Goal: Navigation & Orientation: Find specific page/section

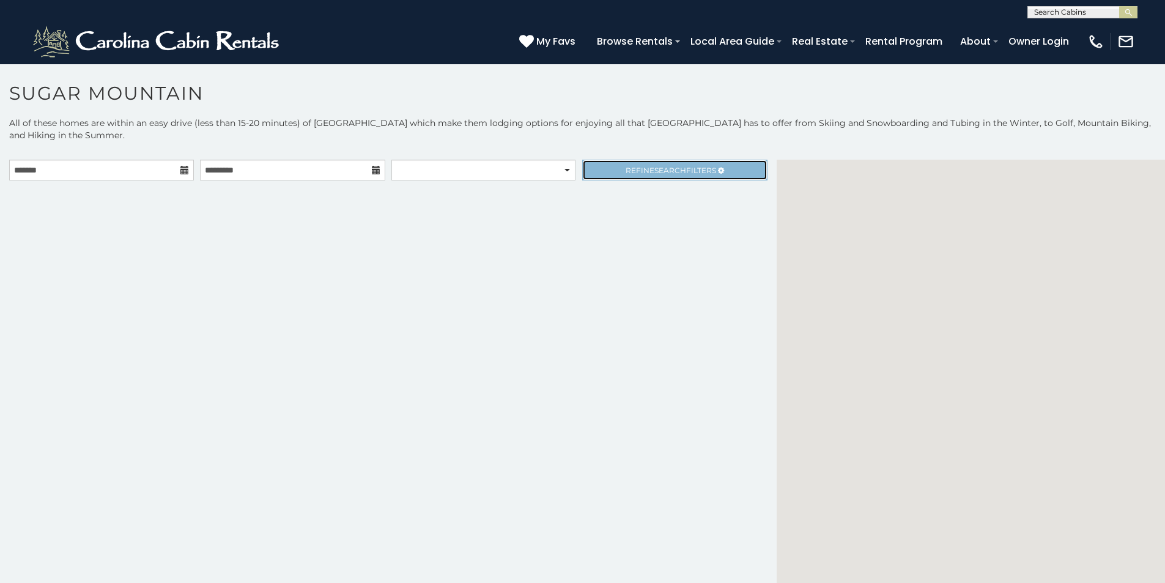
click at [598, 160] on link "Refine Search Filters" at bounding box center [674, 170] width 185 height 21
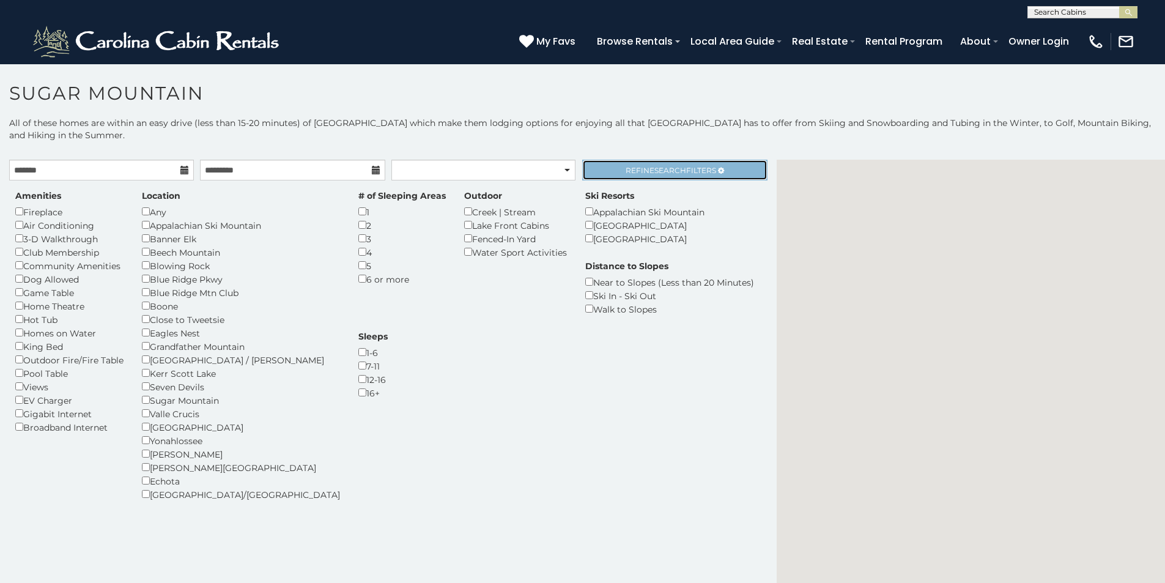
click at [598, 160] on link "Refine Search Filters" at bounding box center [674, 170] width 185 height 21
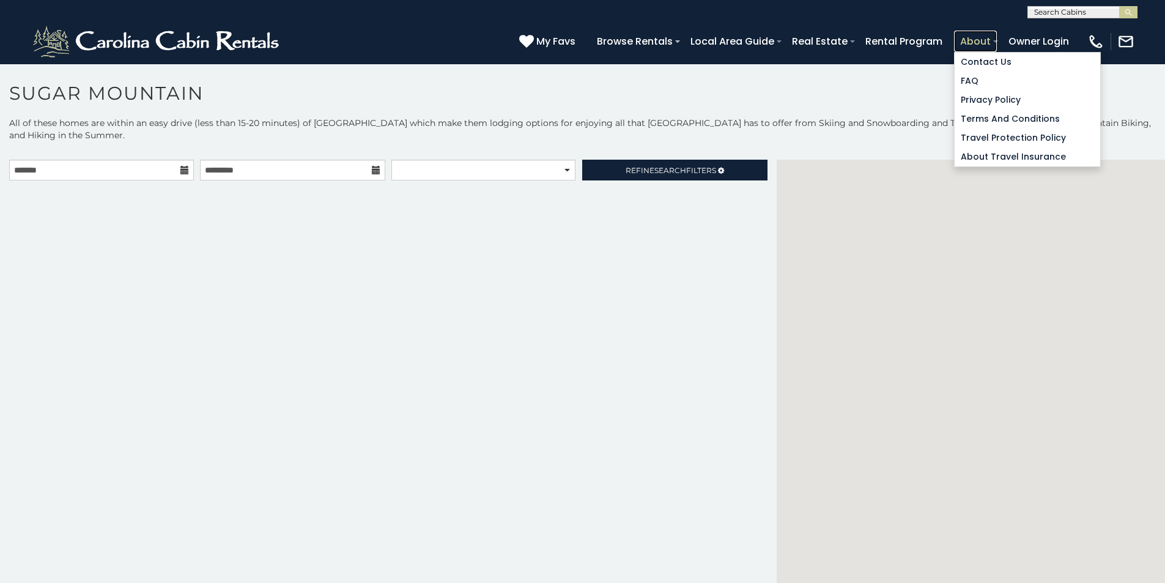
click at [997, 34] on link "About" at bounding box center [975, 41] width 43 height 21
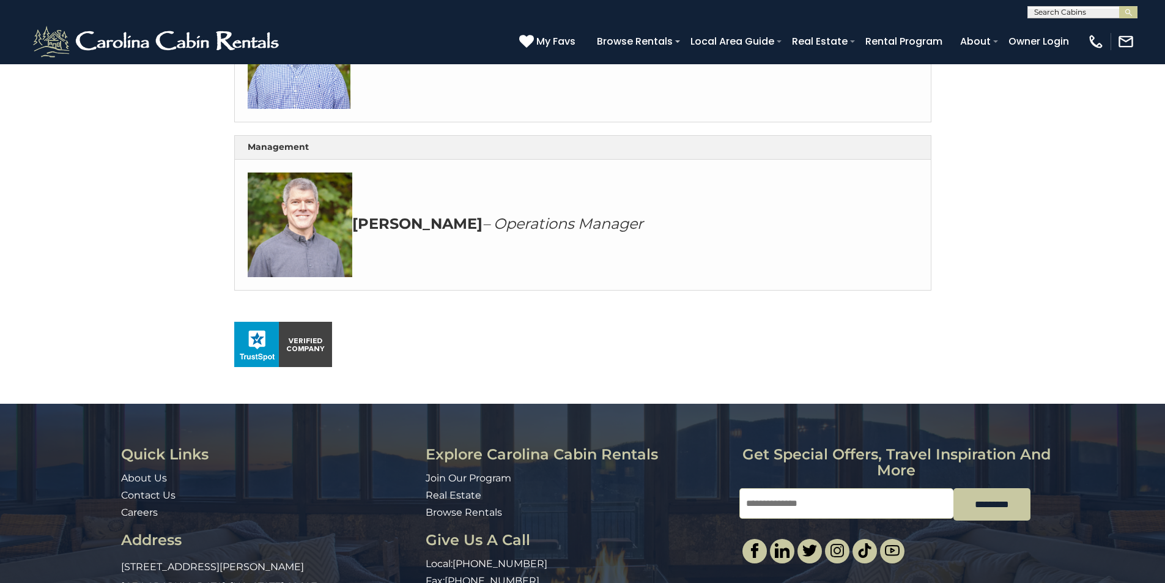
scroll to position [708, 0]
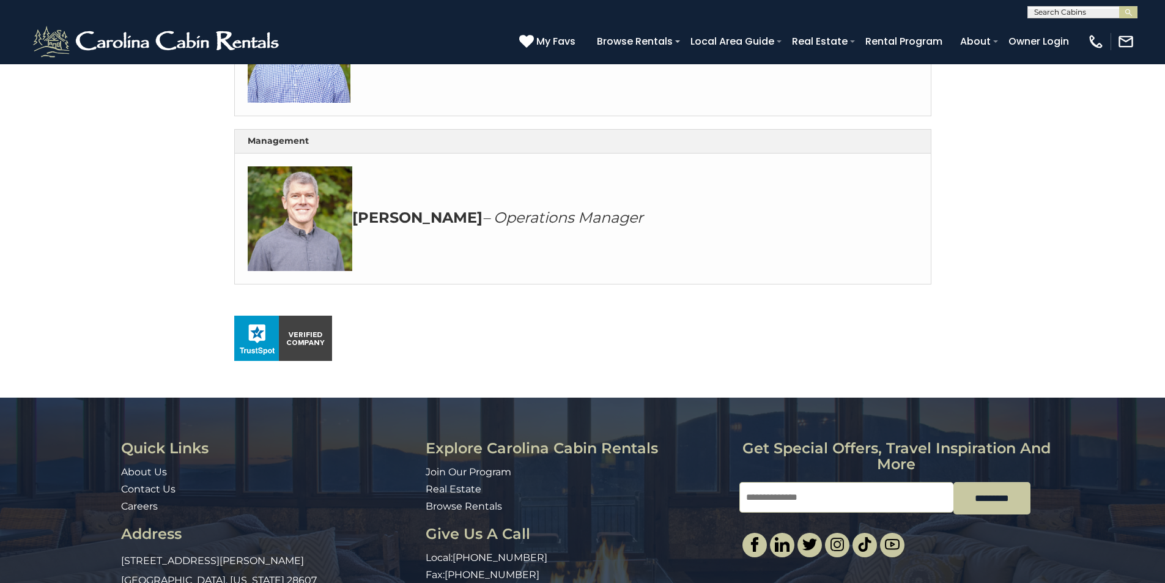
scroll to position [479, 0]
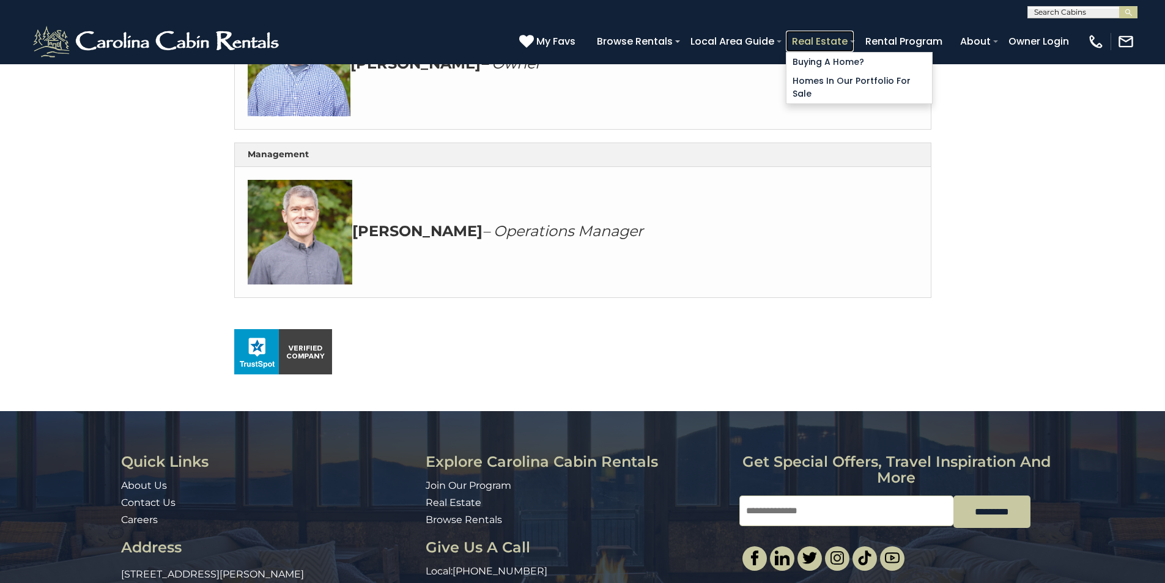
click at [854, 37] on link "Real Estate" at bounding box center [820, 41] width 68 height 21
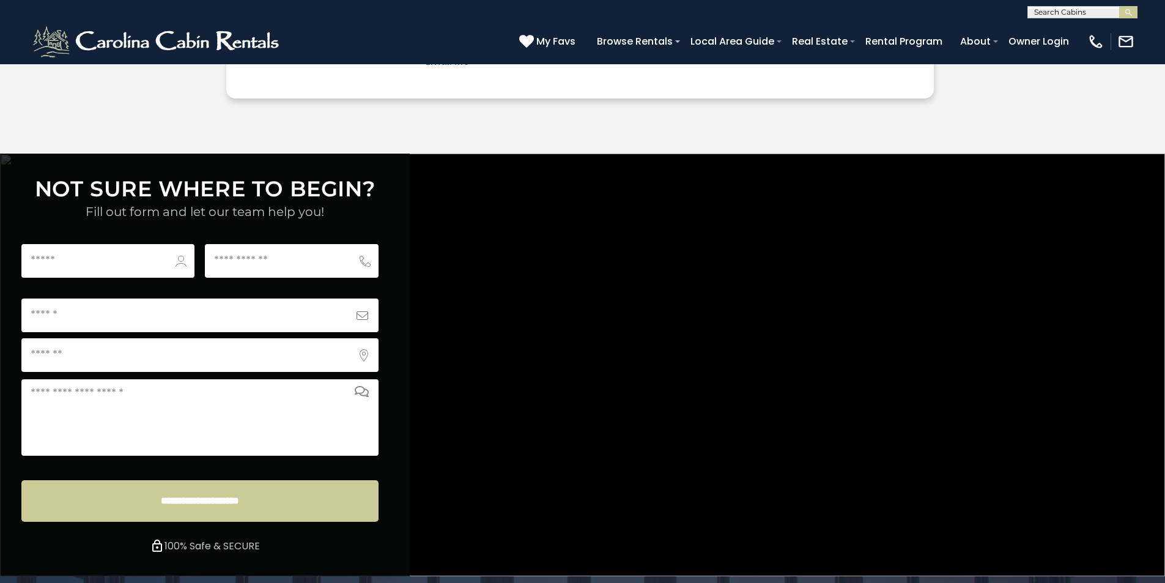
scroll to position [4418, 0]
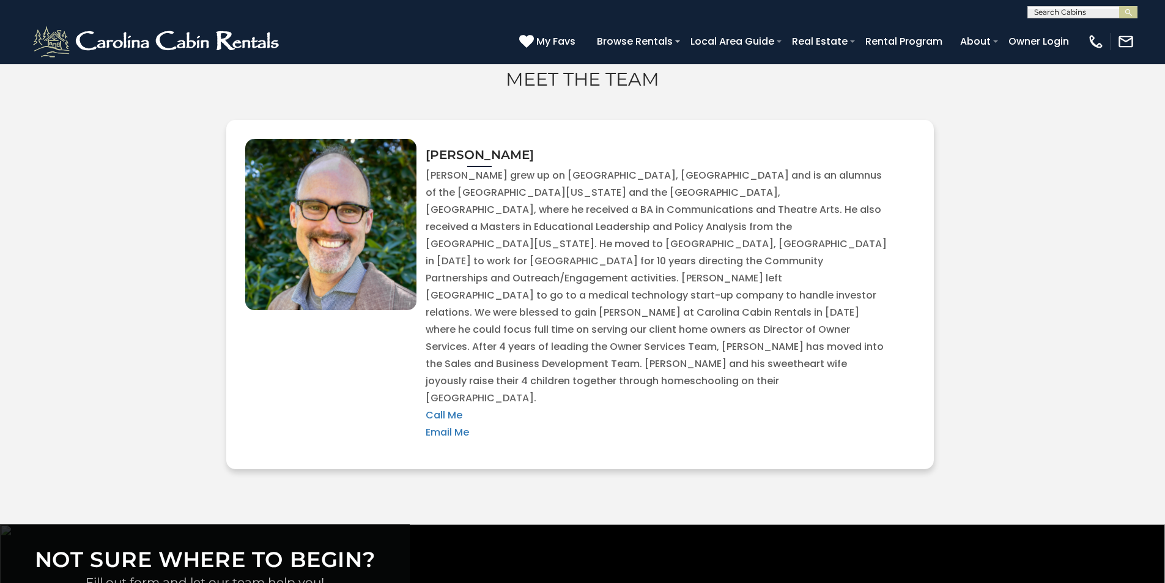
scroll to position [3933, 0]
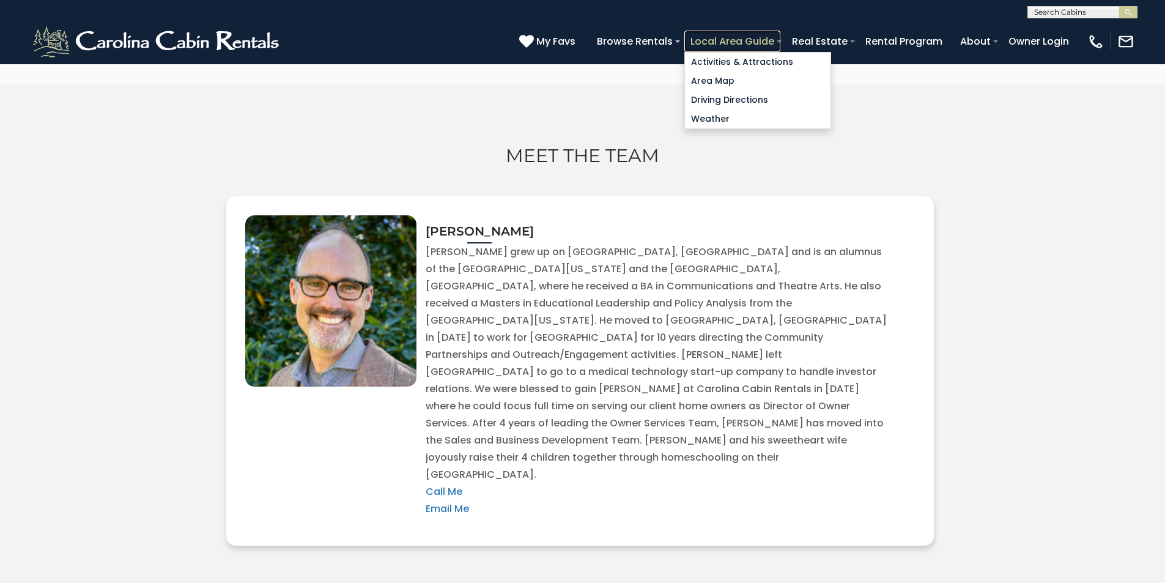
click at [781, 36] on link "Local Area Guide" at bounding box center [733, 41] width 96 height 21
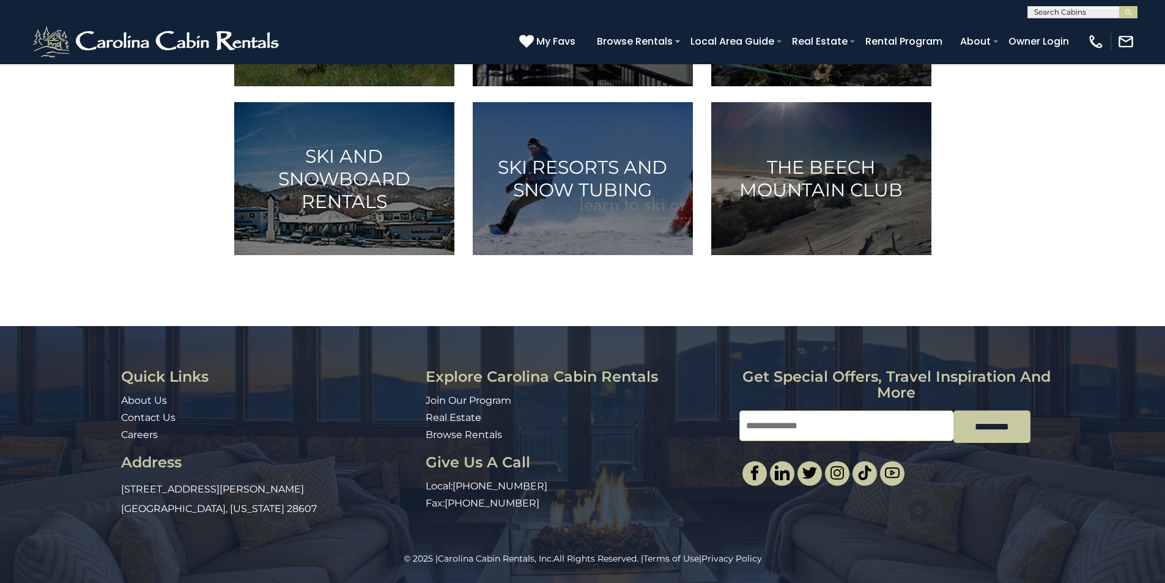
scroll to position [786, 0]
click at [782, 580] on div "© 2025 | Carolina Cabin Rentals, Inc. All Rights Reserved. | Terms of Use | Pri…" at bounding box center [582, 567] width 1165 height 31
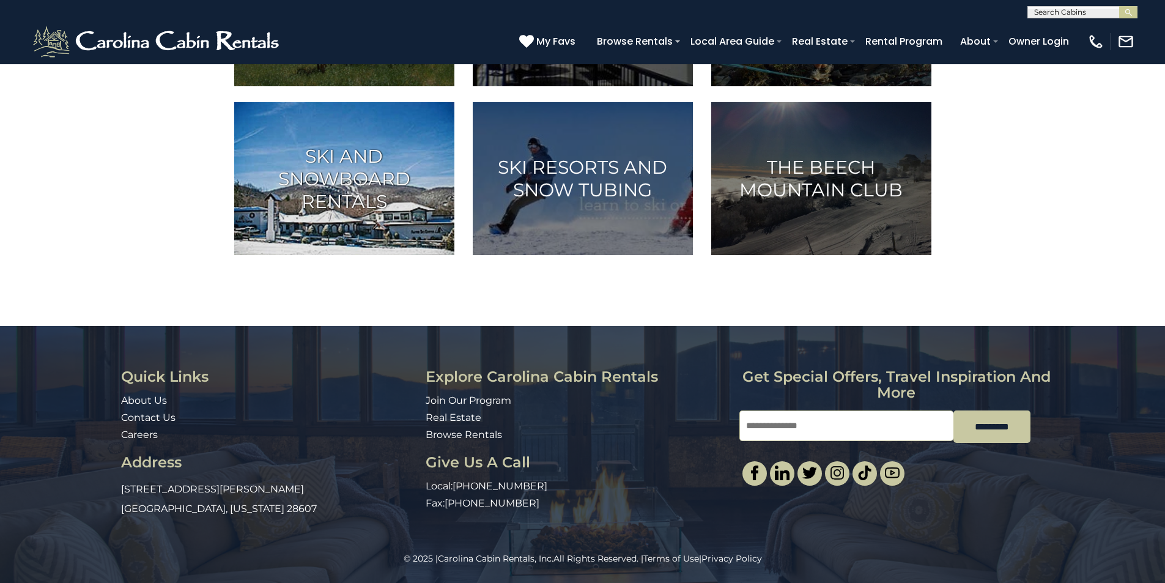
scroll to position [710, 0]
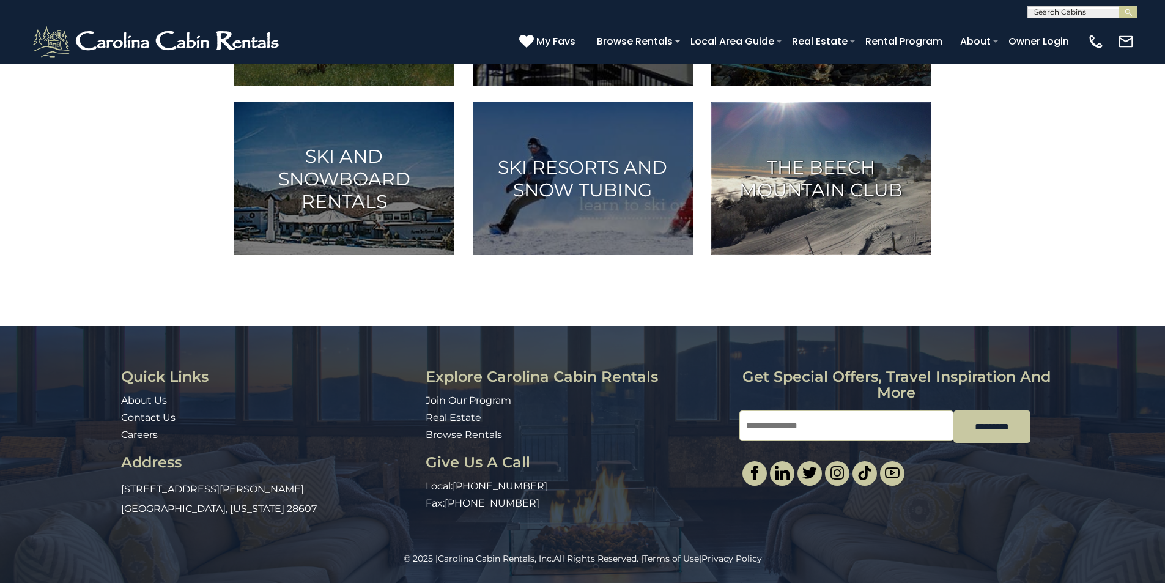
click at [768, 227] on img at bounding box center [821, 178] width 220 height 153
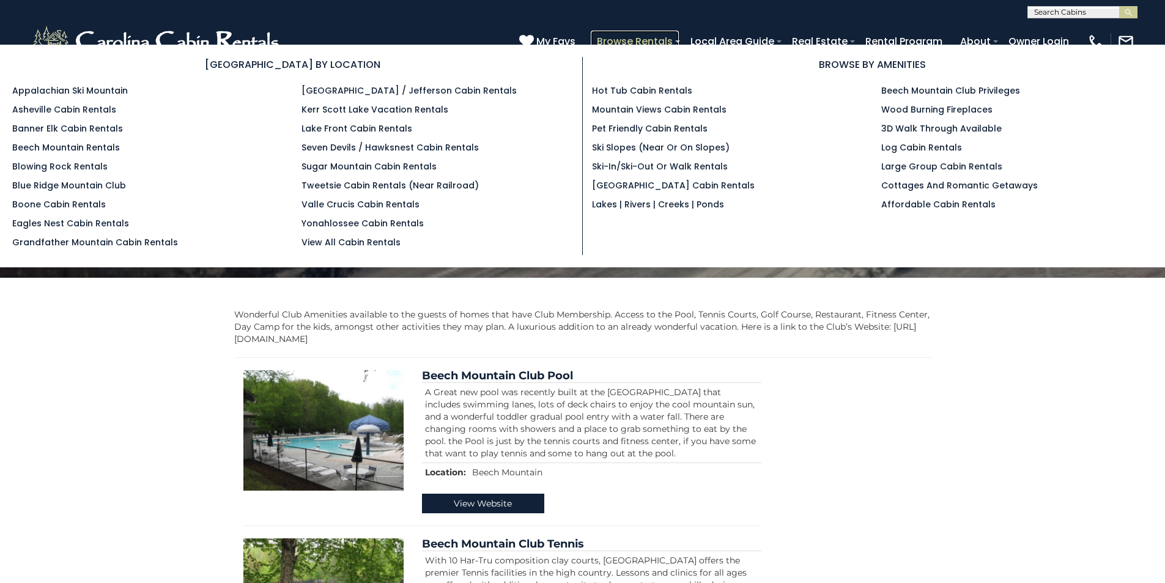
click at [679, 35] on link "Browse Rentals" at bounding box center [635, 41] width 88 height 21
